Goal: Information Seeking & Learning: Learn about a topic

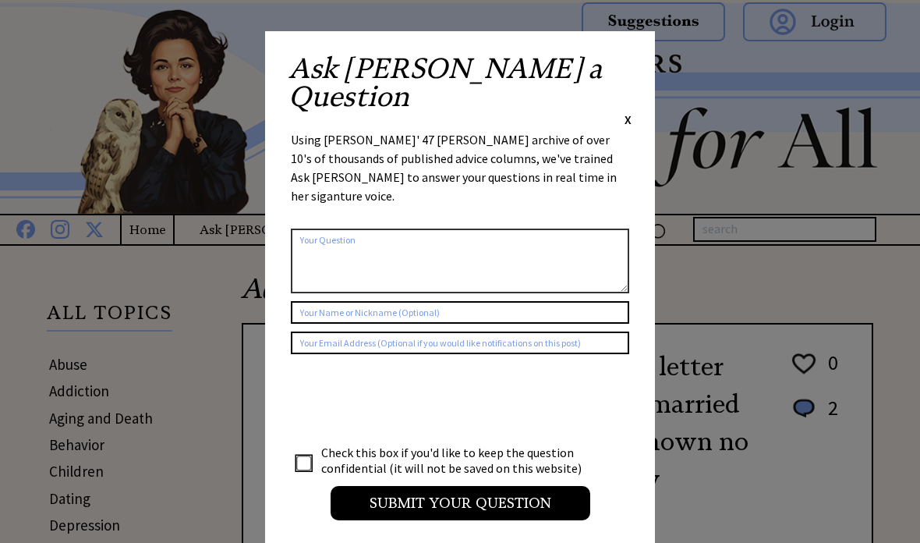
click at [630, 111] on span "X" at bounding box center [627, 119] width 7 height 16
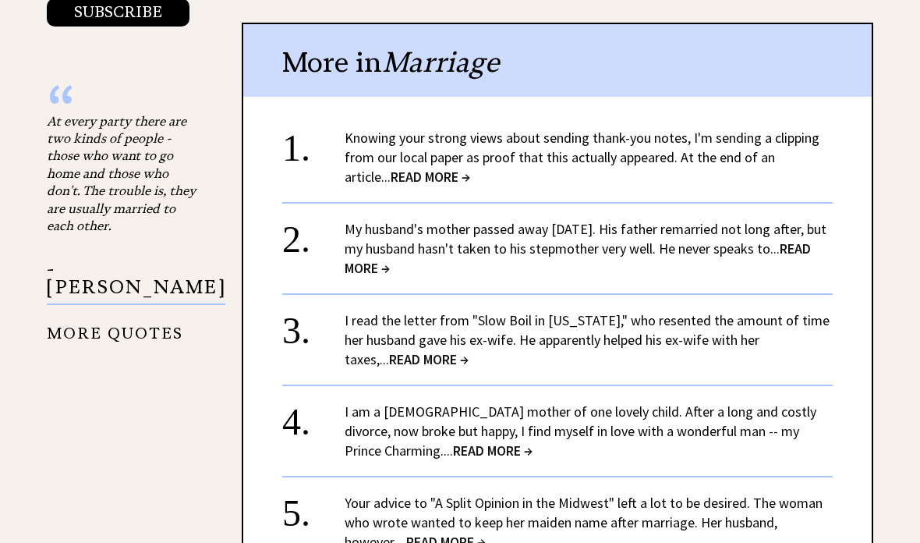
scroll to position [1789, 0]
click at [391, 169] on span "READ MORE →" at bounding box center [431, 178] width 80 height 18
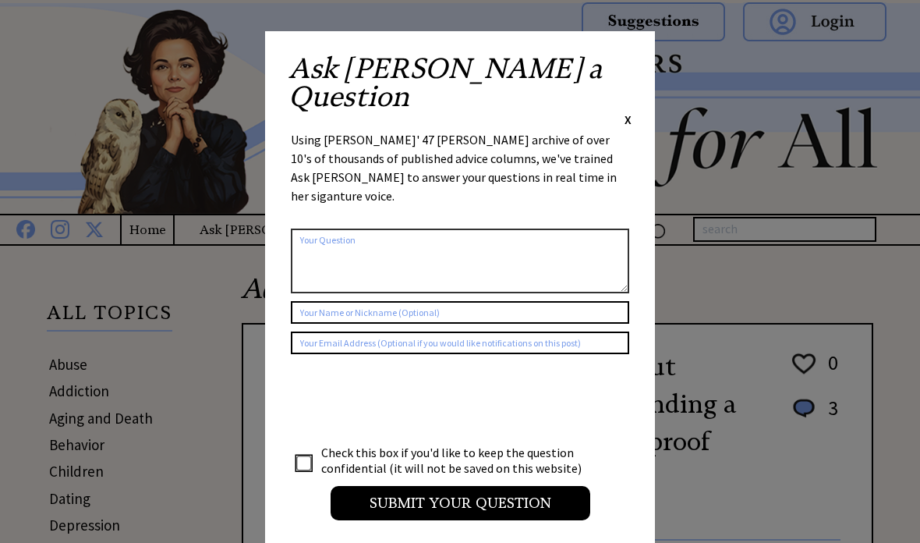
click at [630, 111] on span "X" at bounding box center [627, 119] width 7 height 16
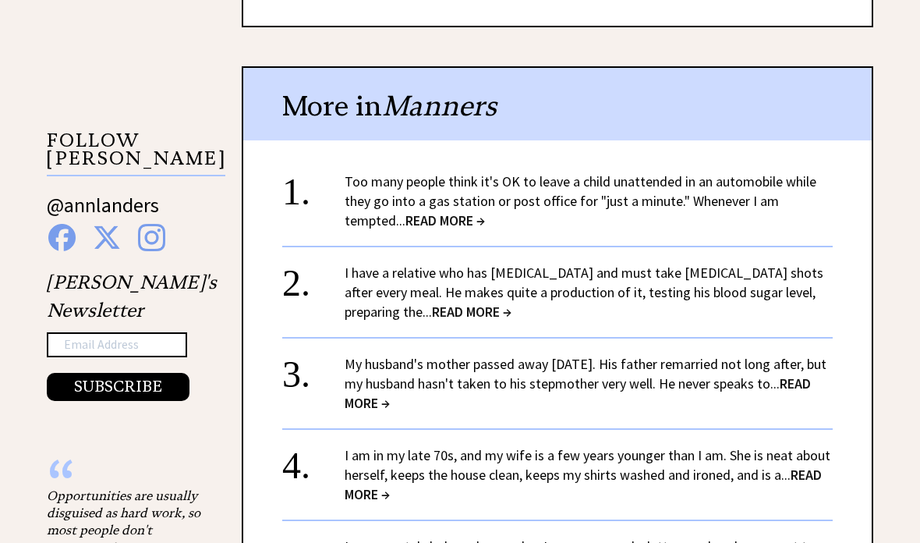
scroll to position [1421, 0]
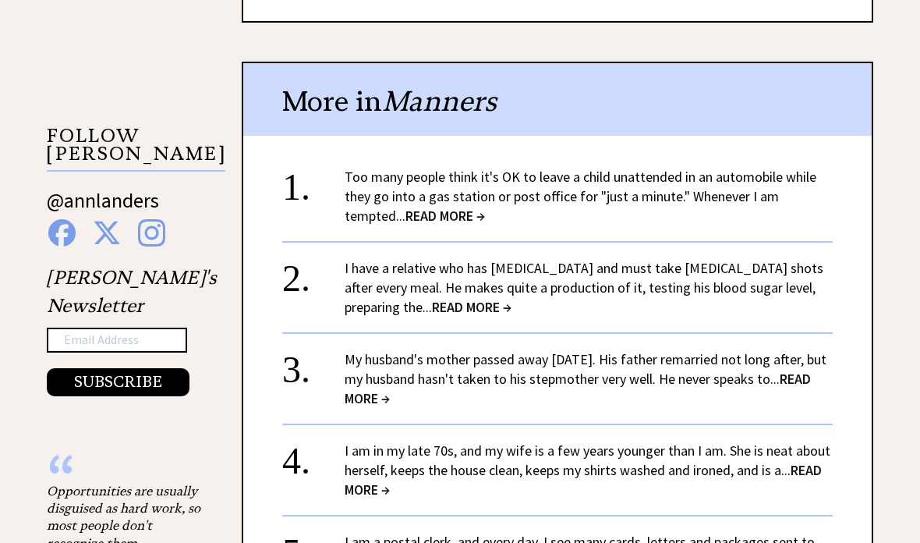
click at [511, 298] on span "READ MORE →" at bounding box center [472, 307] width 80 height 18
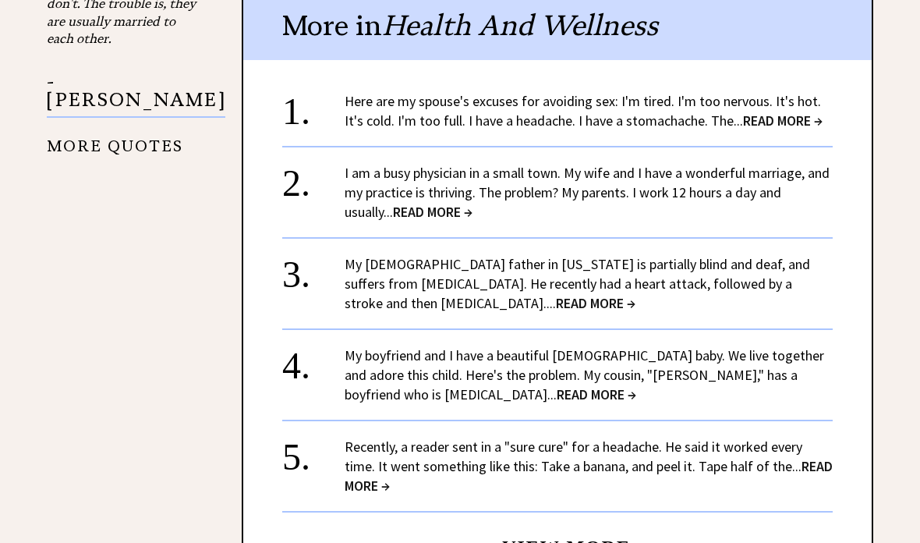
scroll to position [1744, 0]
click at [509, 164] on link "I am a busy physician in a small town. My wife and I have a wonderful marriage,…" at bounding box center [587, 192] width 485 height 57
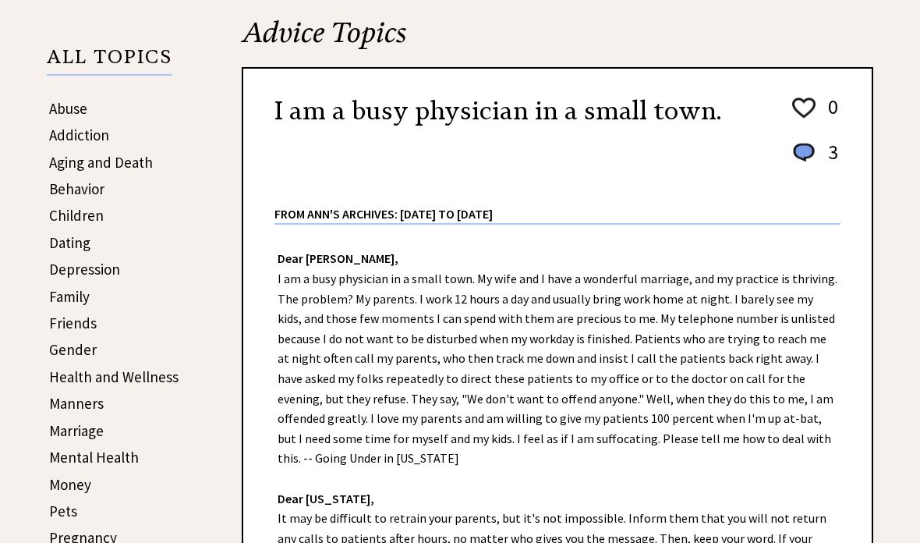
scroll to position [275, 0]
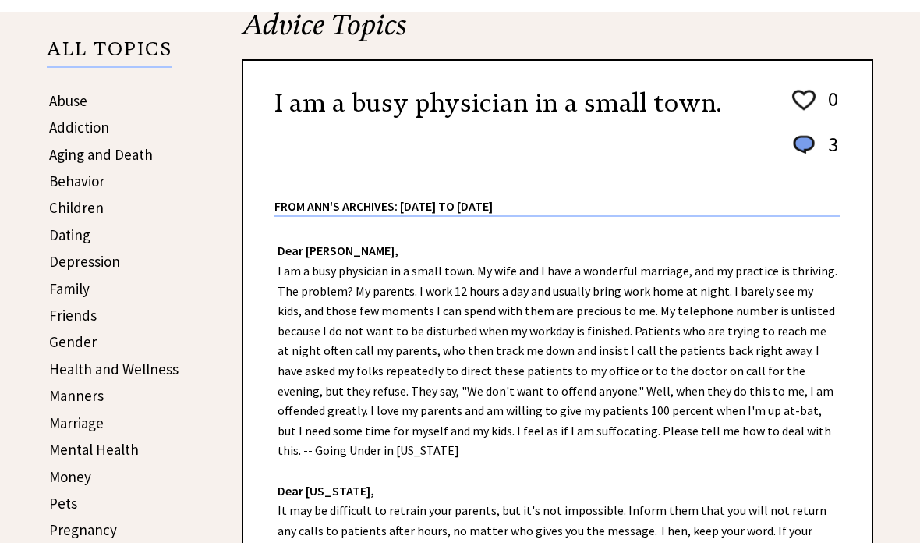
click at [90, 313] on link "Friends" at bounding box center [73, 303] width 48 height 19
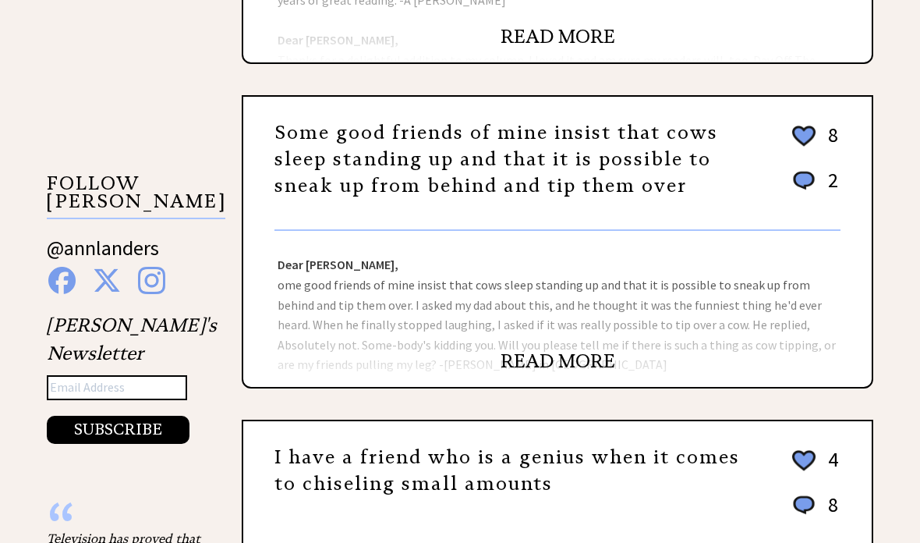
scroll to position [1219, 0]
click at [873, 374] on div "Friends Sort by: likes | comments | recent | random I've read your column since…" at bounding box center [460, 129] width 920 height 2202
click at [532, 371] on link "READ MORE" at bounding box center [558, 359] width 115 height 23
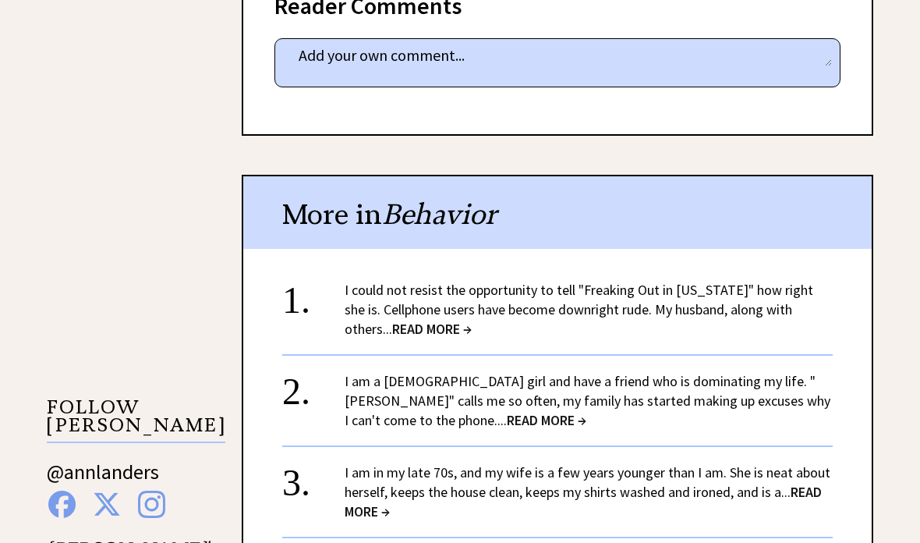
scroll to position [1149, 0]
click at [802, 376] on link "I am a 14-year-old girl and have a friend who is dominating my life. "Julia" ca…" at bounding box center [588, 401] width 486 height 57
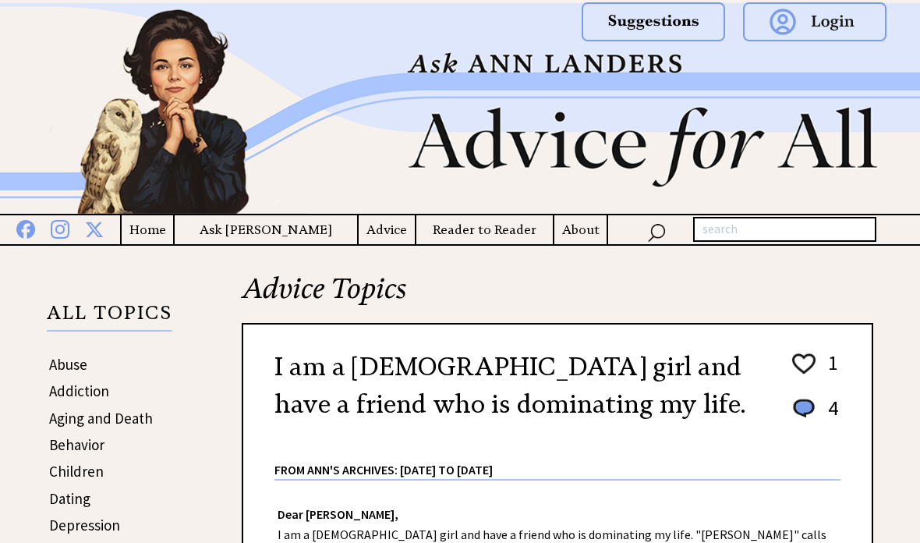
scroll to position [449, 0]
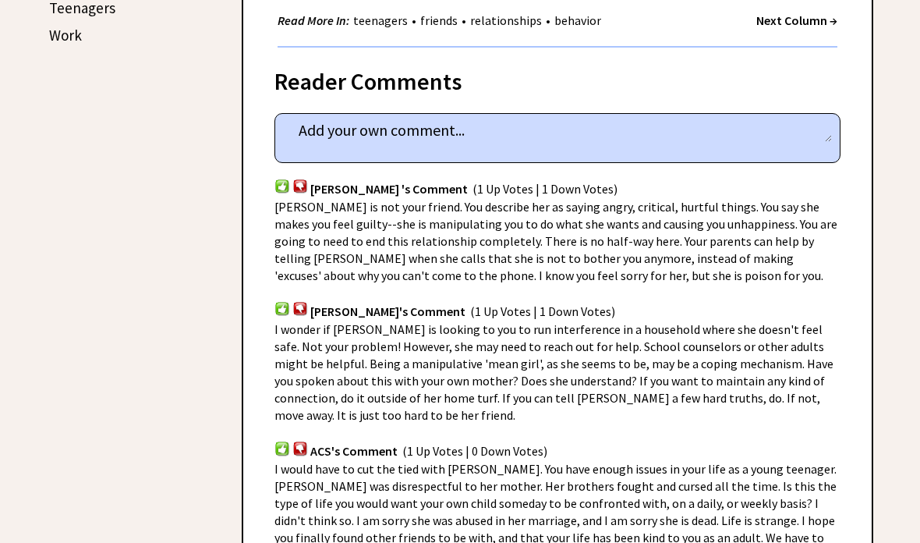
scroll to position [921, 0]
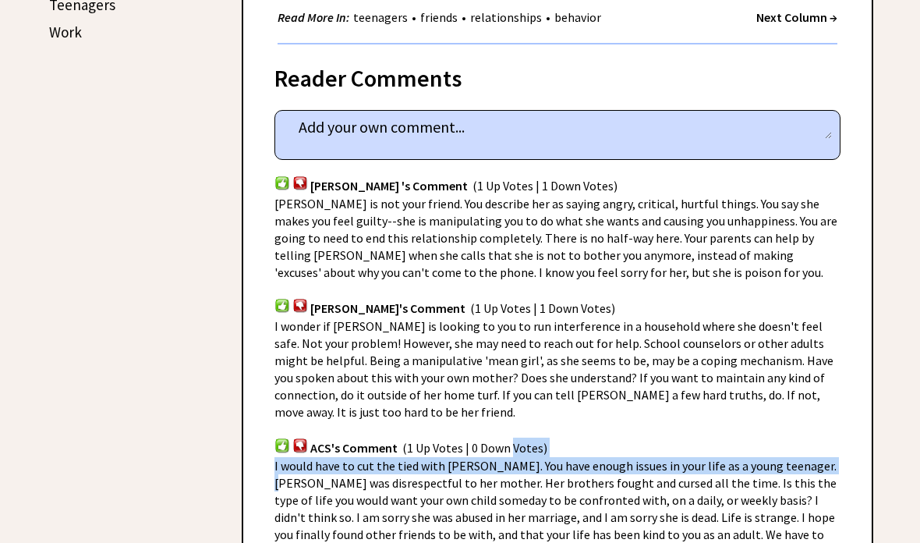
click at [869, 385] on div "Reader Comments column 2365 comment_tease Post Your Comment Maryann 's Comment …" at bounding box center [557, 380] width 631 height 670
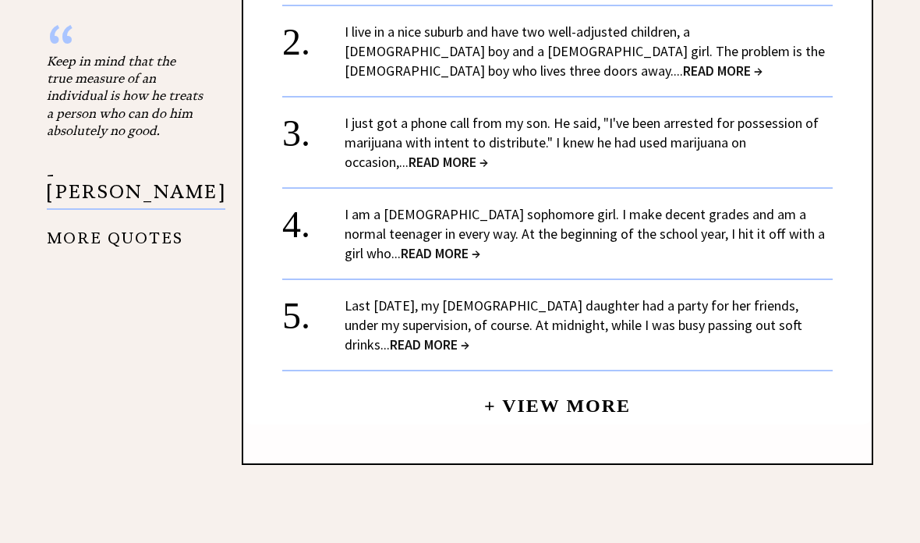
scroll to position [1852, 0]
click at [692, 113] on link "I just got a phone call from my son. He said, "I've been arrested for possessio…" at bounding box center [582, 141] width 474 height 57
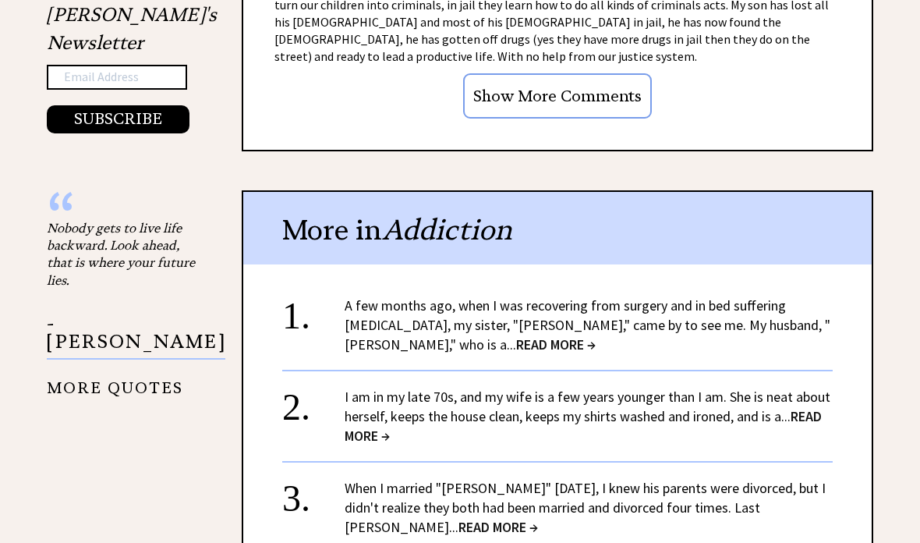
scroll to position [1762, 0]
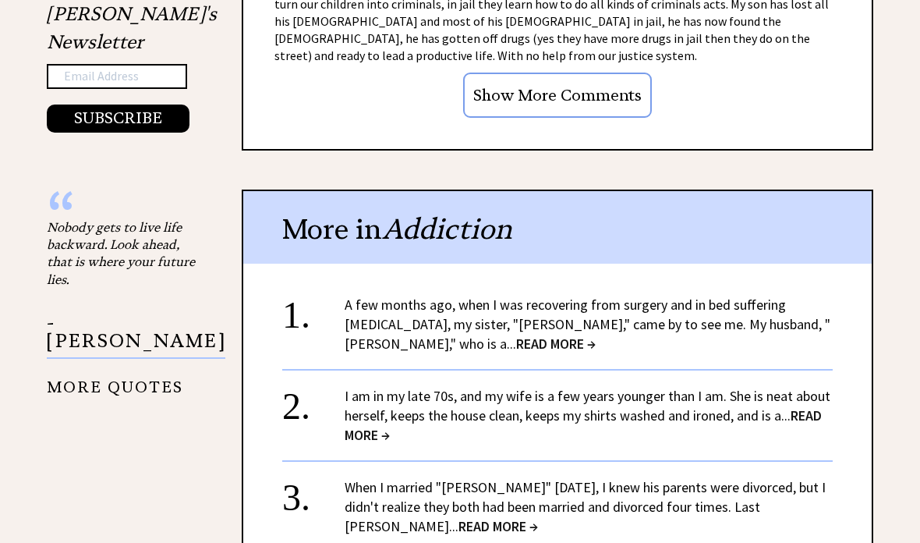
click at [822, 296] on link "A few months ago, when I was recovering from surgery and in bed suffering post-…" at bounding box center [588, 324] width 486 height 57
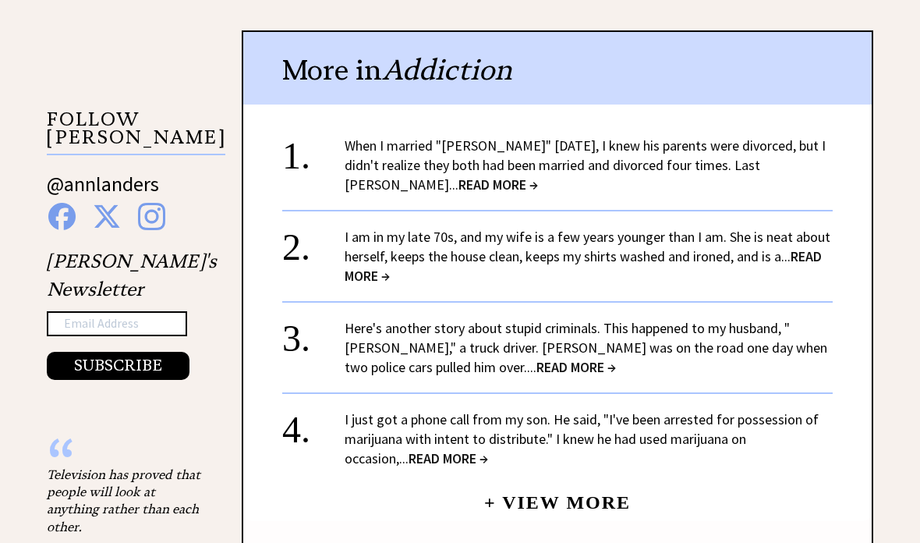
scroll to position [1438, 0]
click at [787, 338] on link "Here's another story about stupid criminals. This happened to my husband, "[PER…" at bounding box center [586, 347] width 483 height 57
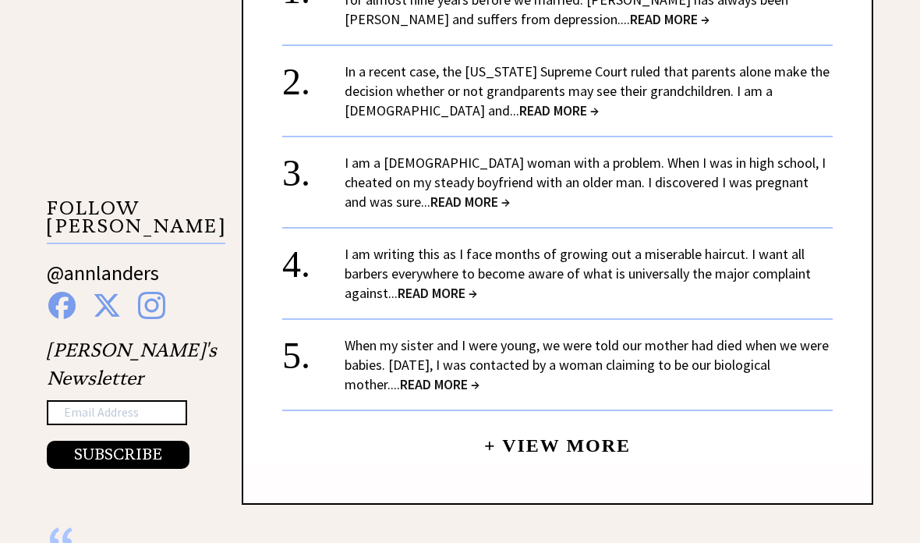
scroll to position [1357, 0]
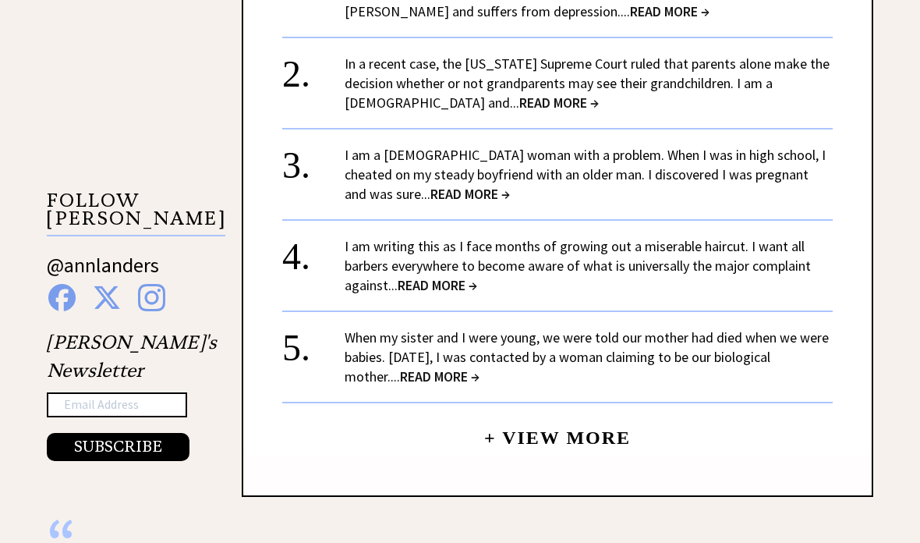
click at [815, 328] on link "When my sister and I were young, we were told our mother had died when we were …" at bounding box center [587, 356] width 484 height 57
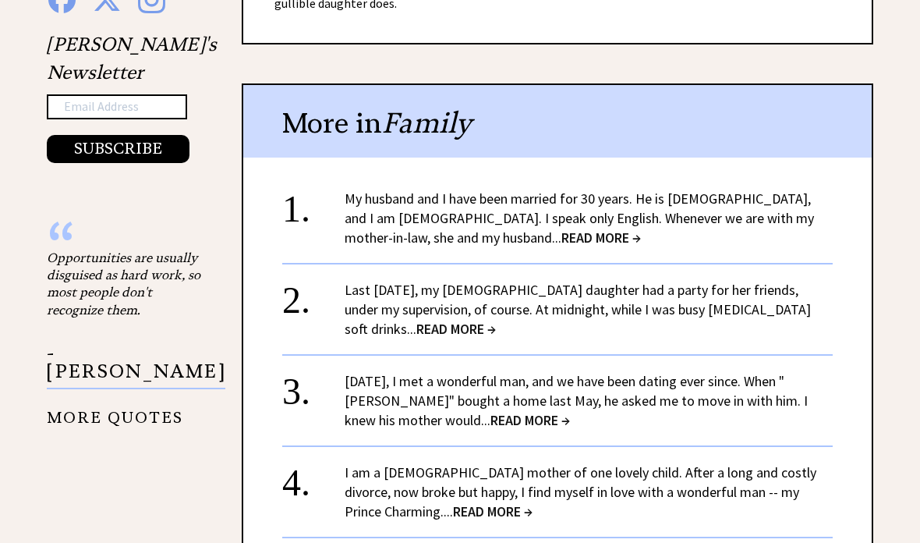
scroll to position [1480, 0]
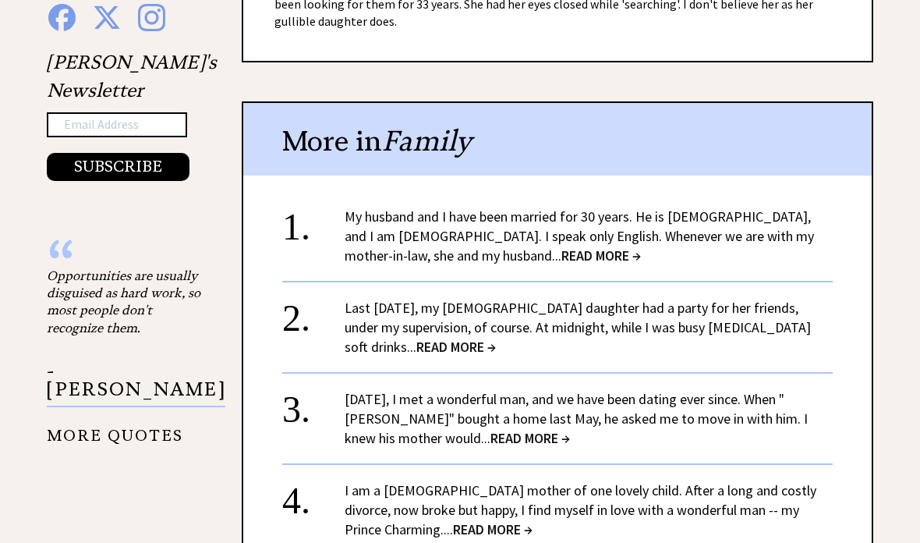
click at [808, 390] on link "Two years ago, I met a wonderful man, and we have been dating ever since. When …" at bounding box center [576, 418] width 463 height 57
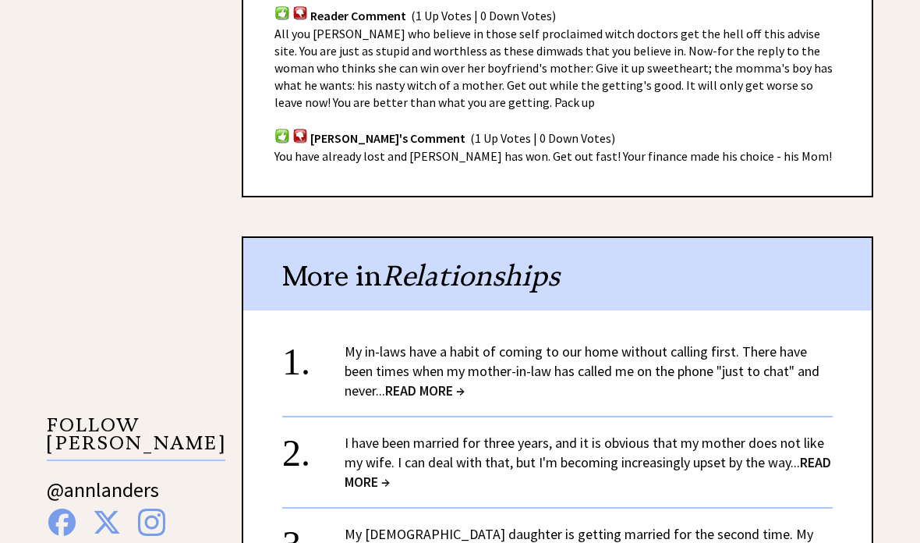
scroll to position [1109, 0]
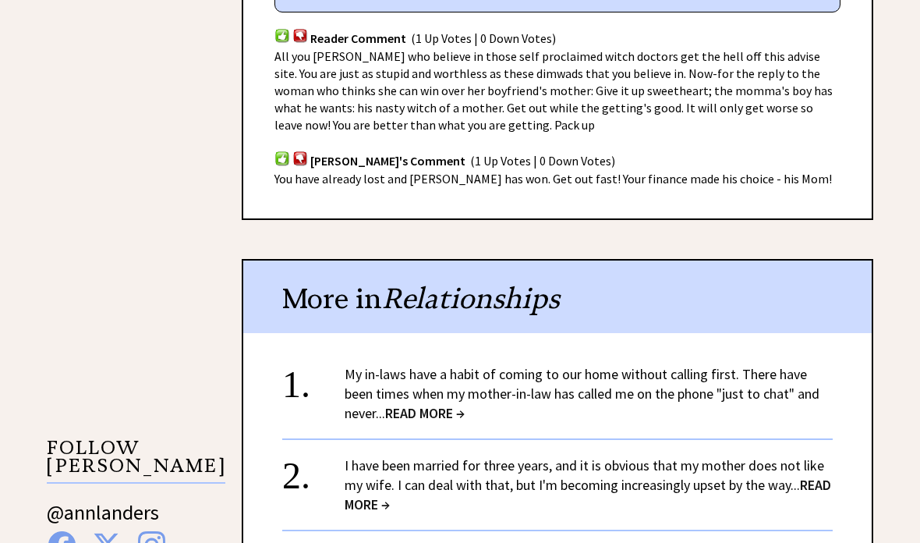
click at [801, 456] on link "I have been married for three years, and it is obvious that my mother does not …" at bounding box center [588, 484] width 486 height 57
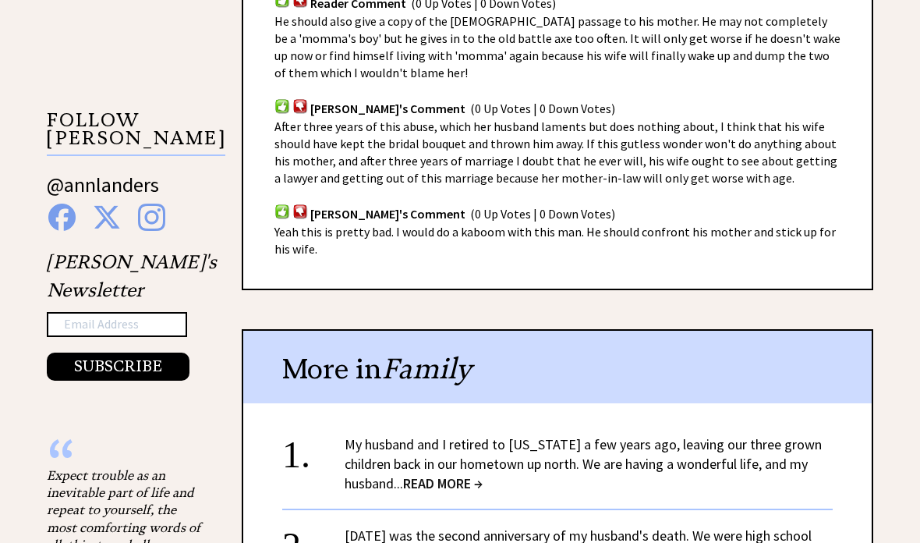
scroll to position [1280, 0]
click at [794, 436] on link "My husband and I retired to [US_STATE] a few years ago, leaving our three grown…" at bounding box center [583, 464] width 477 height 57
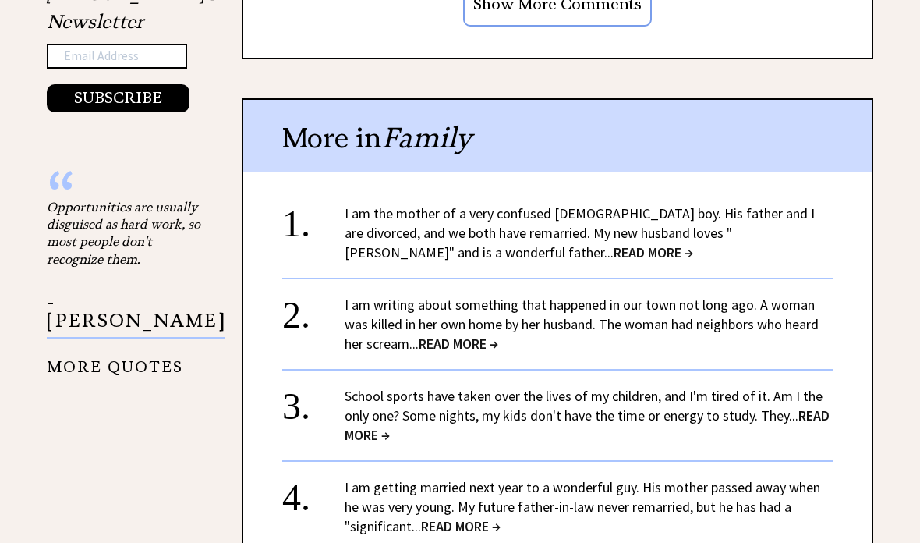
scroll to position [1708, 0]
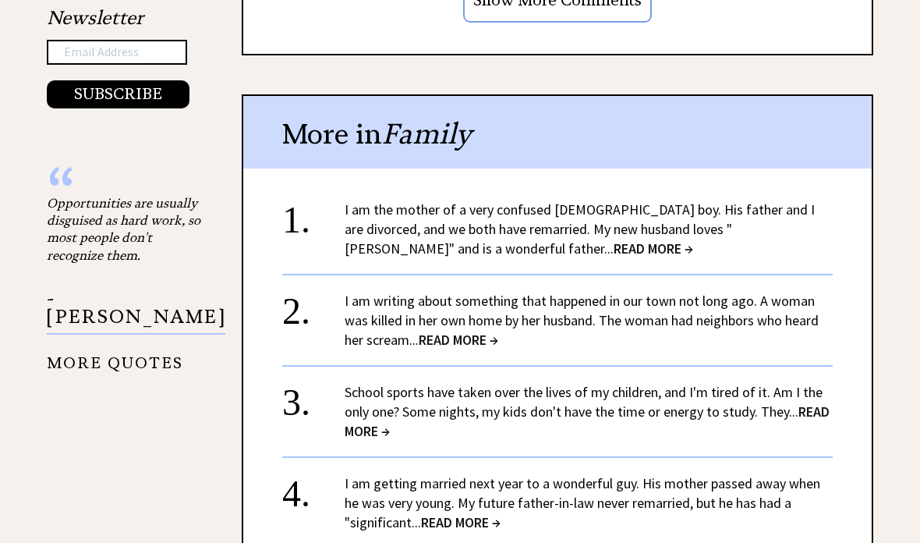
click at [865, 456] on div "1. I am the mother of a very confused 5-year-old boy. His father and I are divo…" at bounding box center [557, 439] width 628 height 509
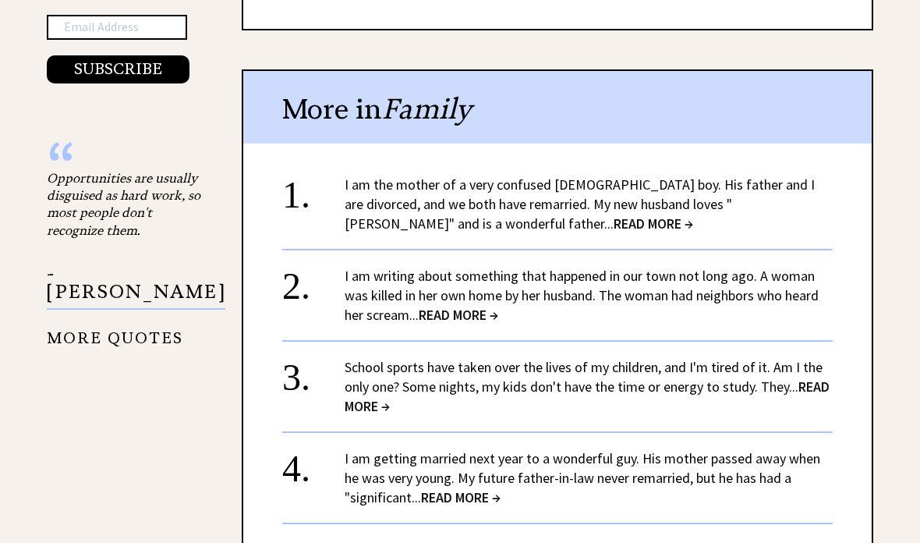
scroll to position [1732, 0]
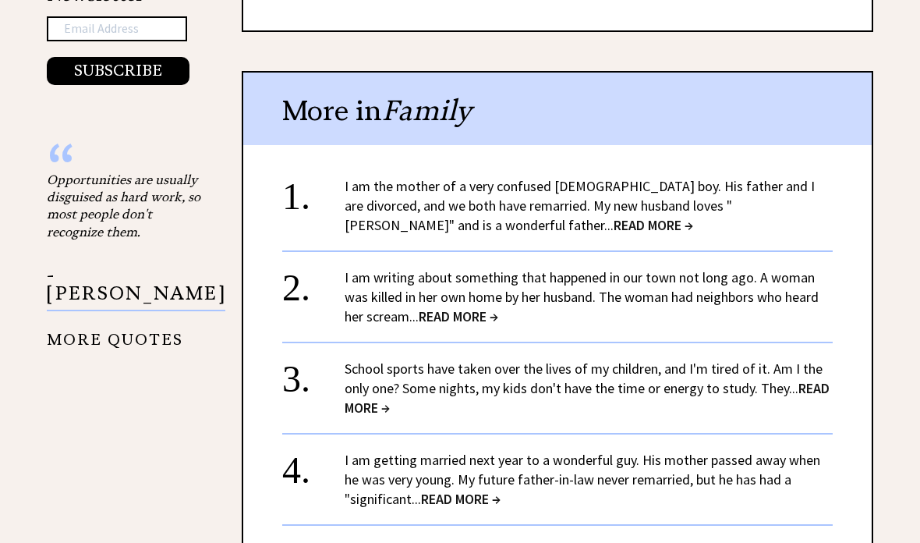
click at [794, 359] on link "School sports have taken over the lives of my children, and I'm tired of it. Am…" at bounding box center [587, 387] width 485 height 57
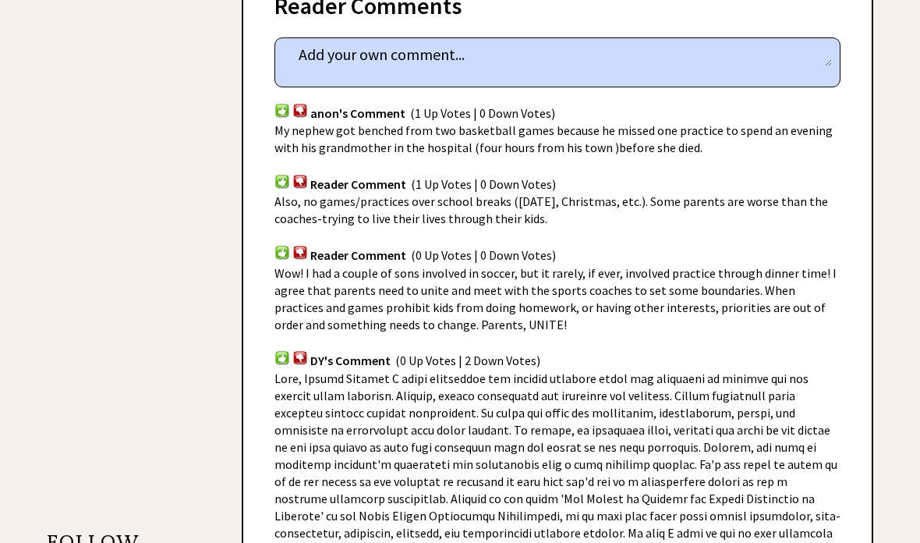
scroll to position [1015, 0]
click at [910, 384] on div "Advice Topics School sports have taken over the lives of my children, and I'm t…" at bounding box center [460, 410] width 920 height 2358
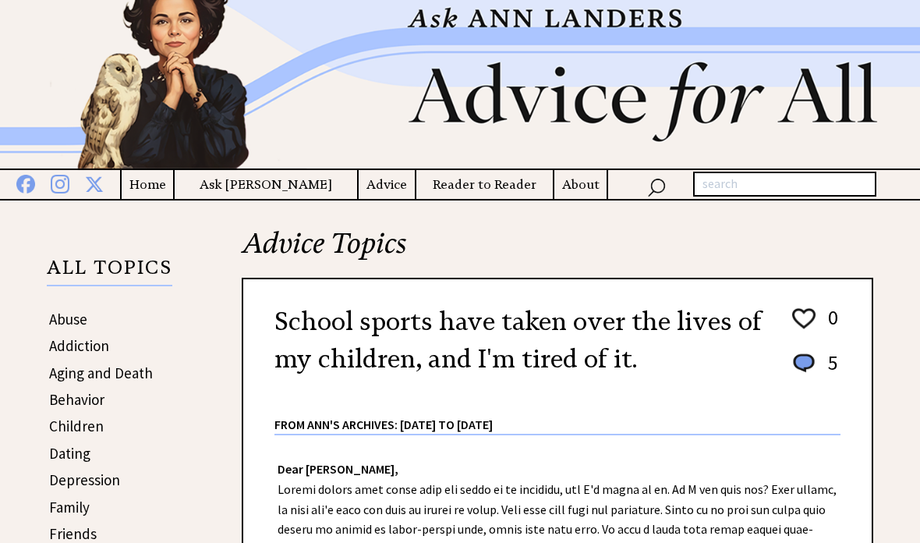
scroll to position [0, 0]
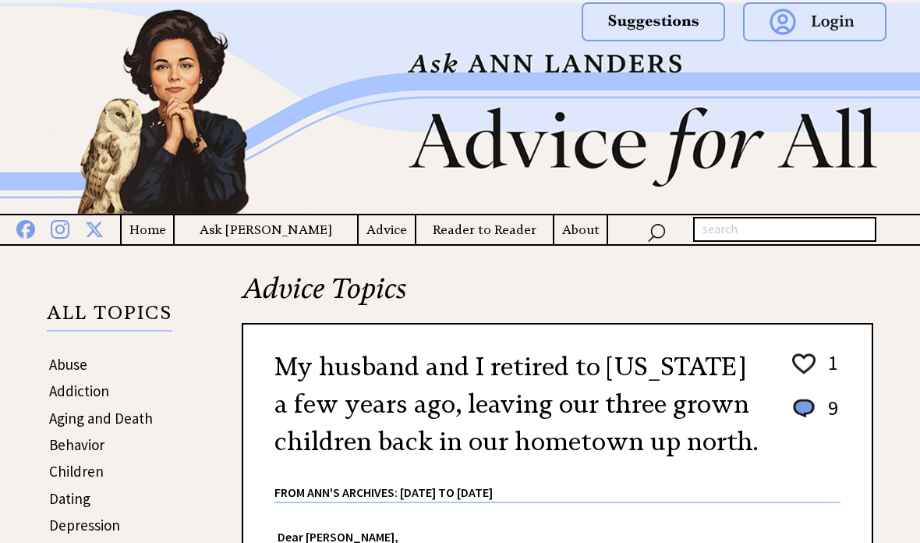
scroll to position [407, 0]
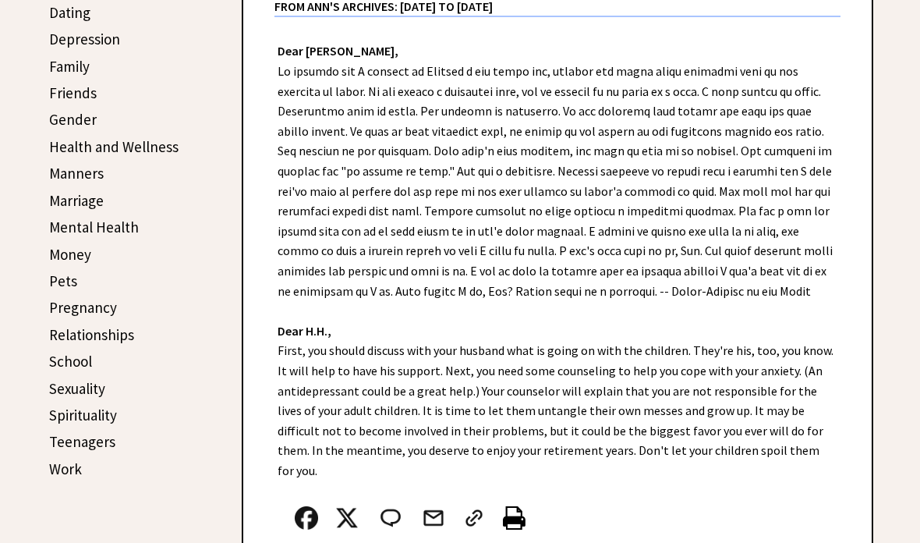
scroll to position [484, 0]
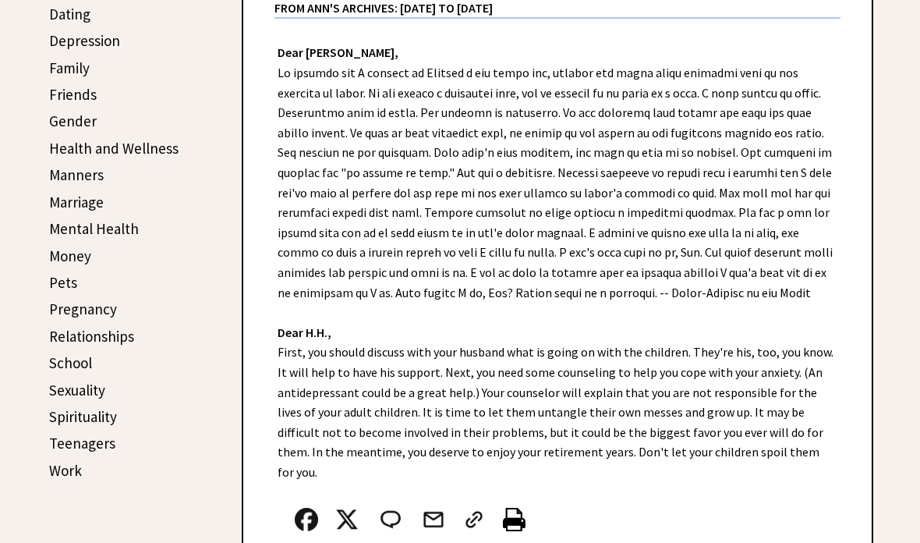
click at [72, 465] on link "Work" at bounding box center [65, 470] width 33 height 19
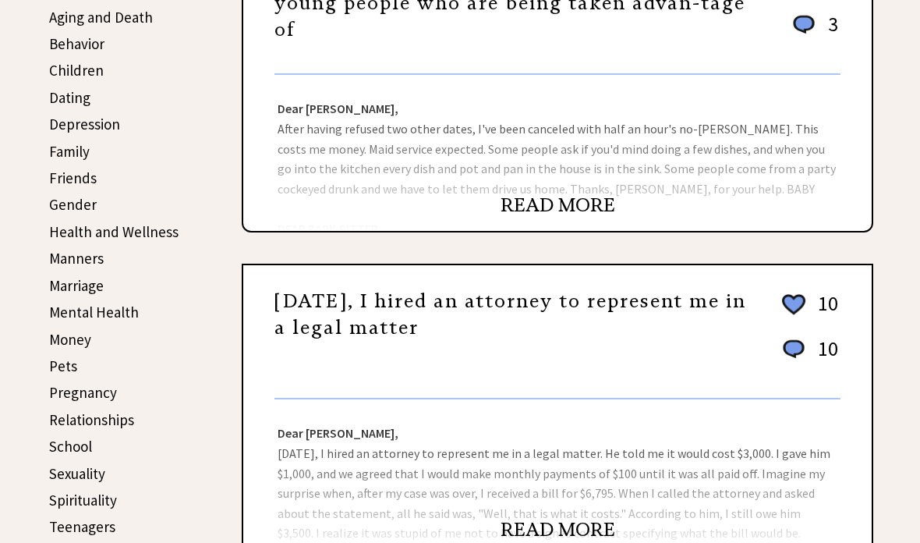
scroll to position [401, 0]
click at [608, 216] on link "READ MORE" at bounding box center [558, 204] width 115 height 23
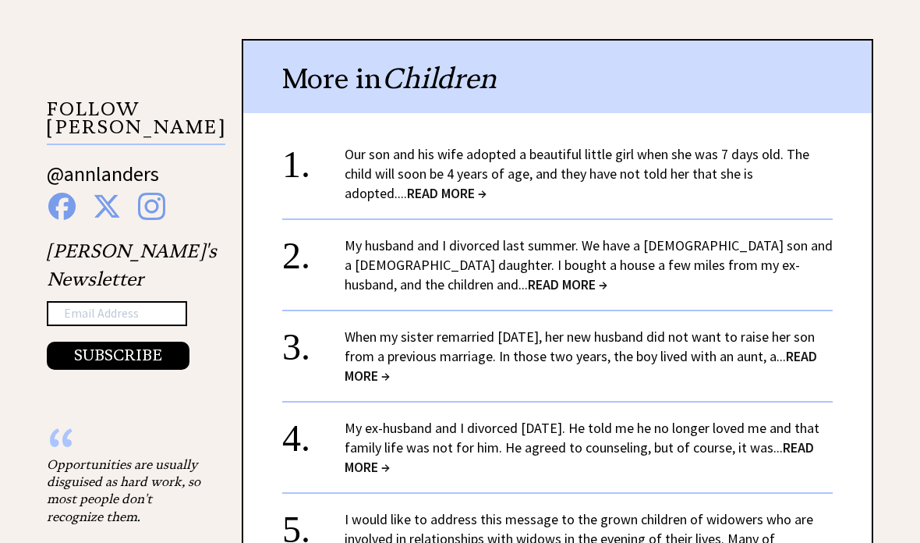
scroll to position [1449, 0]
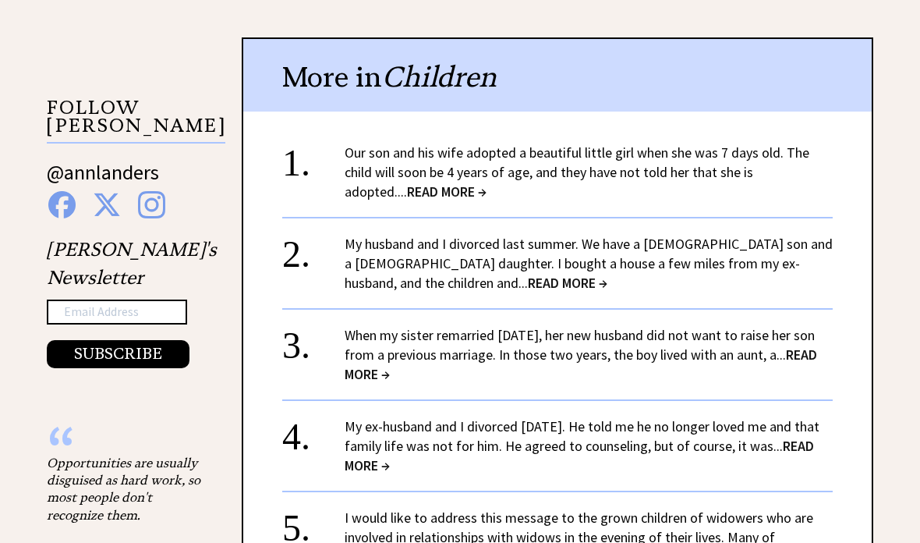
click at [797, 334] on link "When my sister remarried two years ago, her new husband did not want to raise h…" at bounding box center [581, 354] width 472 height 57
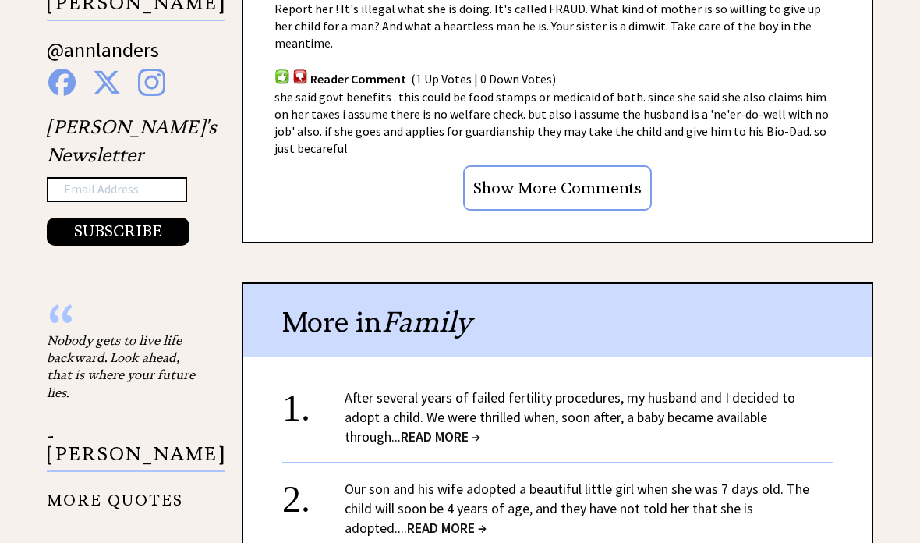
scroll to position [1415, 0]
click at [480, 428] on span "READ MORE →" at bounding box center [441, 437] width 80 height 18
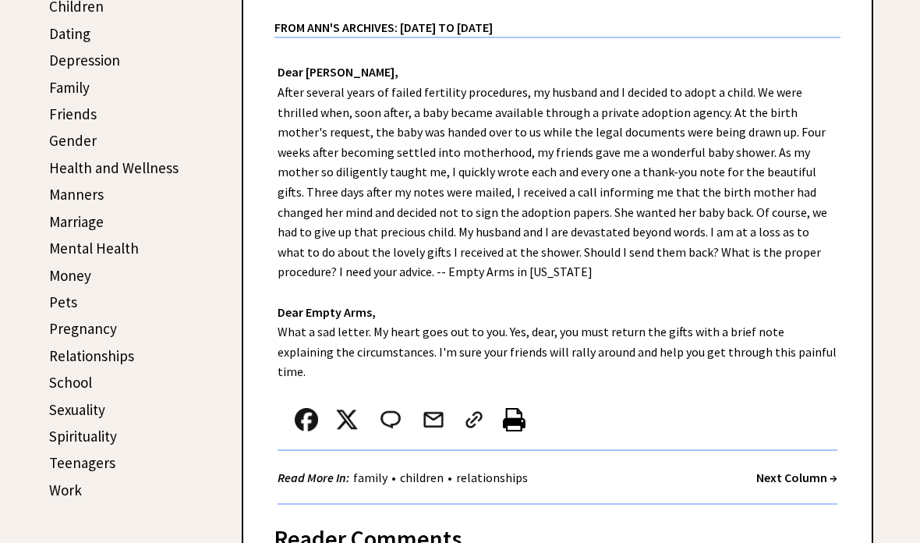
scroll to position [467, 0]
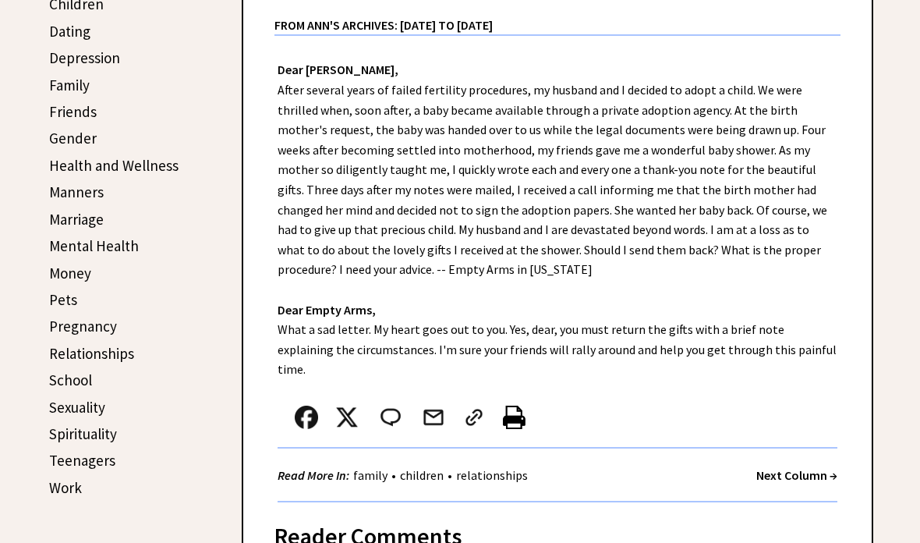
click at [90, 196] on link "Manners" at bounding box center [76, 191] width 55 height 19
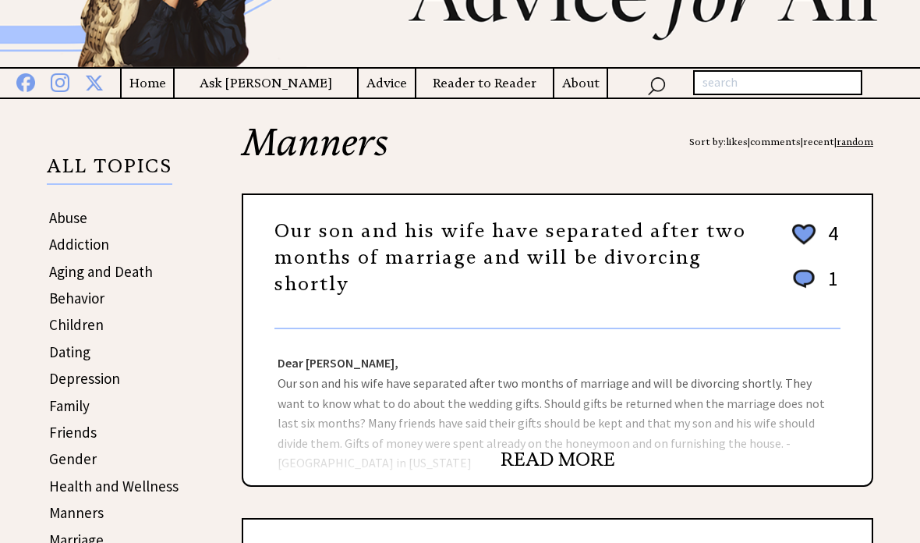
scroll to position [147, 0]
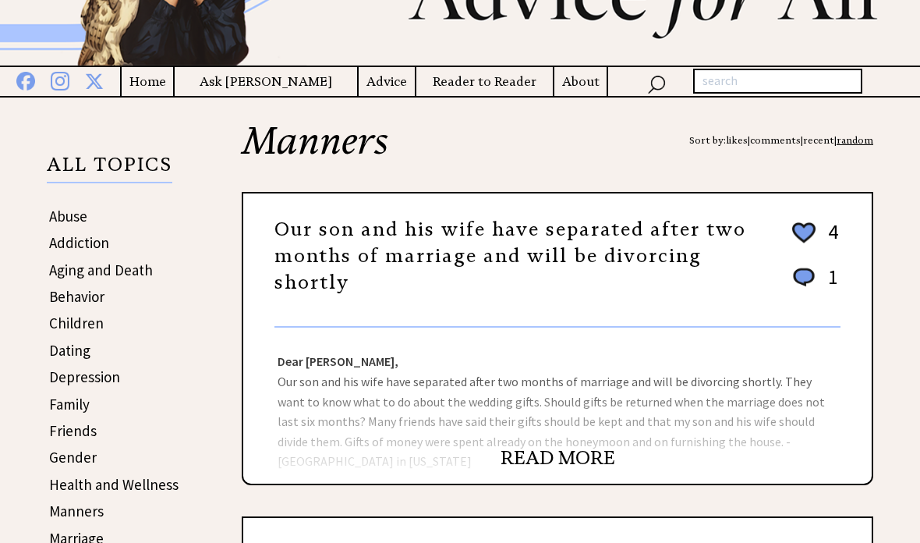
click at [734, 433] on div "Dear [PERSON_NAME], Our son and his wife have separated after two months of mar…" at bounding box center [557, 406] width 628 height 156
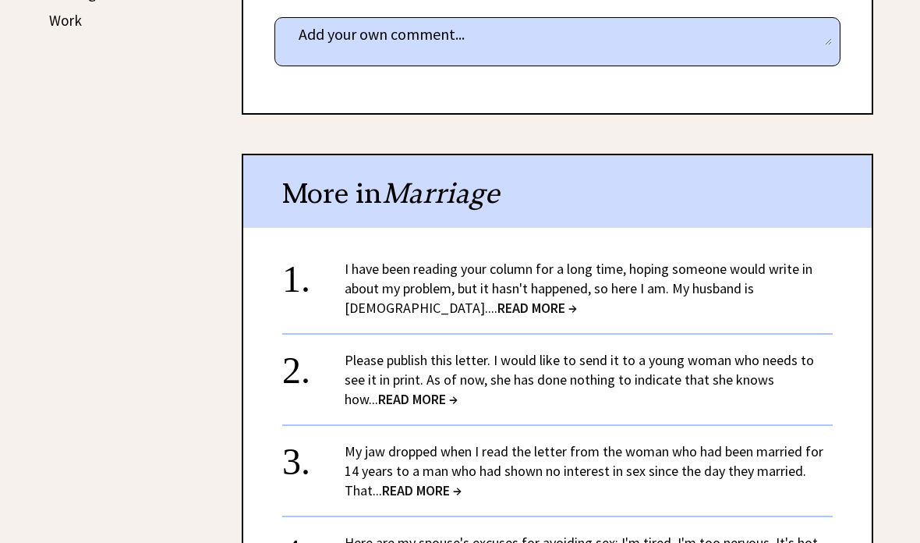
scroll to position [934, 0]
click at [877, 458] on div "Advice Topics Our son and his wife have separated after two months of marriage …" at bounding box center [460, 499] width 920 height 2375
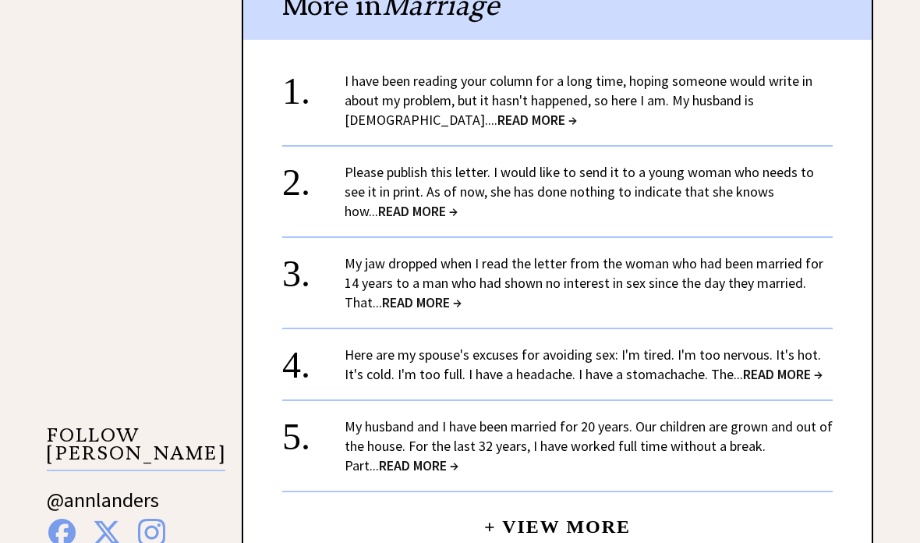
scroll to position [1134, 0]
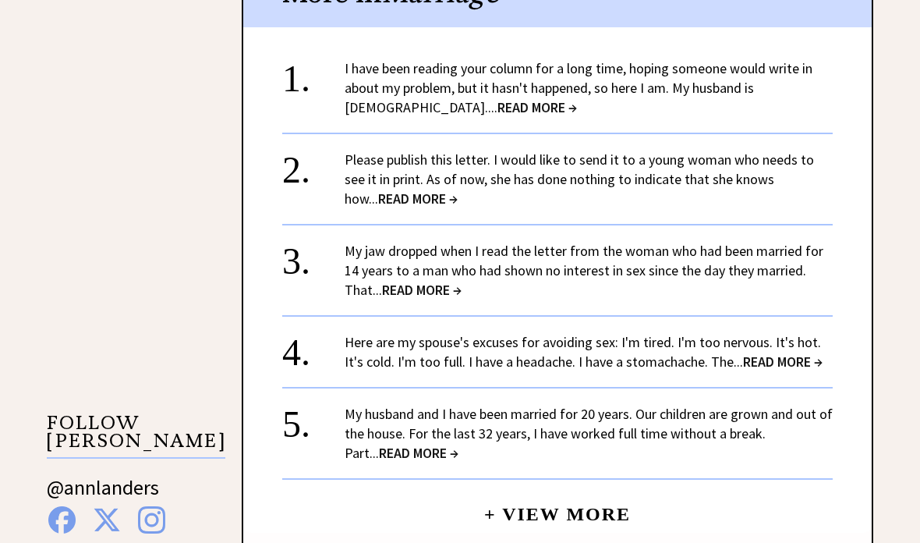
click at [798, 415] on link "My husband and I have been married for 20 years. Our children are grown and out…" at bounding box center [589, 433] width 488 height 57
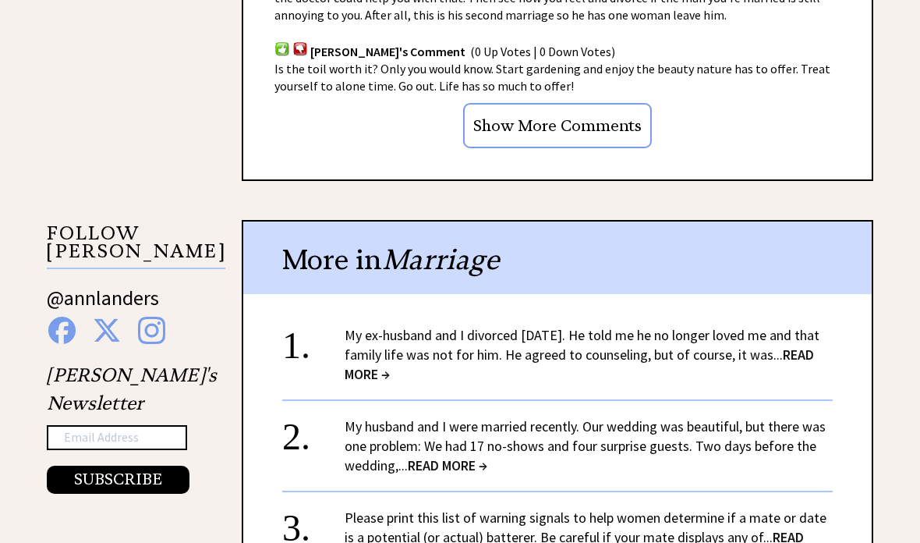
scroll to position [1398, 0]
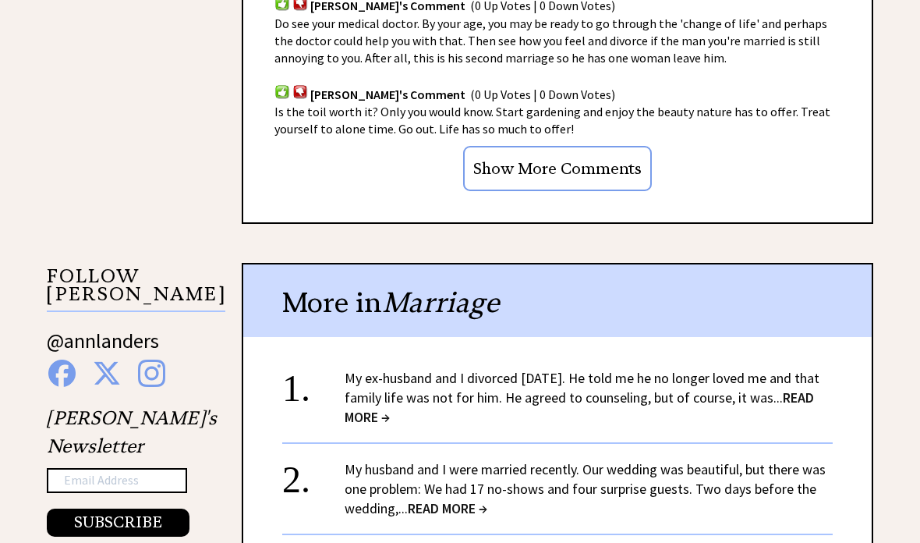
click at [808, 377] on link "My ex-husband and I divorced [DATE]. He told me he no longer loved me and that …" at bounding box center [582, 397] width 475 height 57
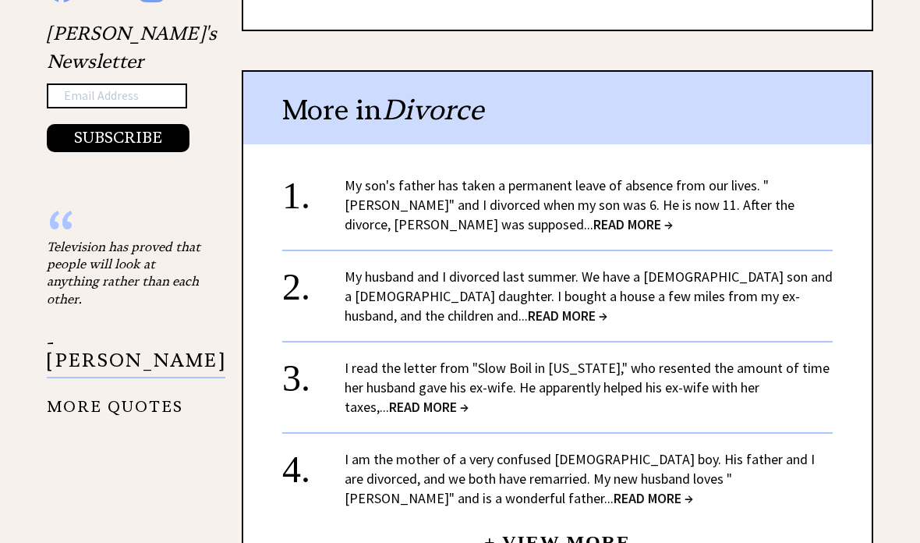
scroll to position [1666, 0]
